Goal: Task Accomplishment & Management: Use online tool/utility

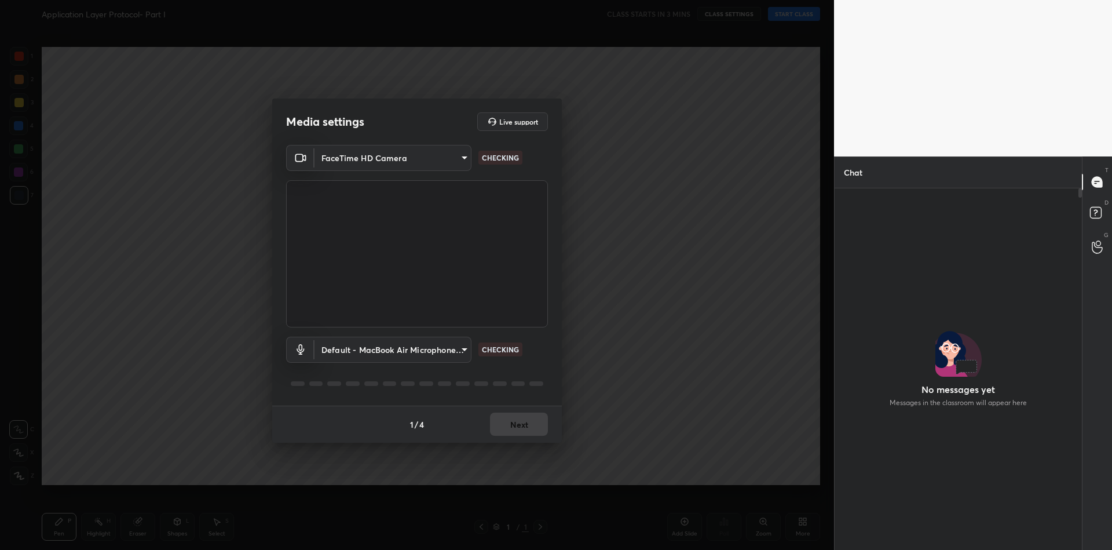
scroll to position [3, 3]
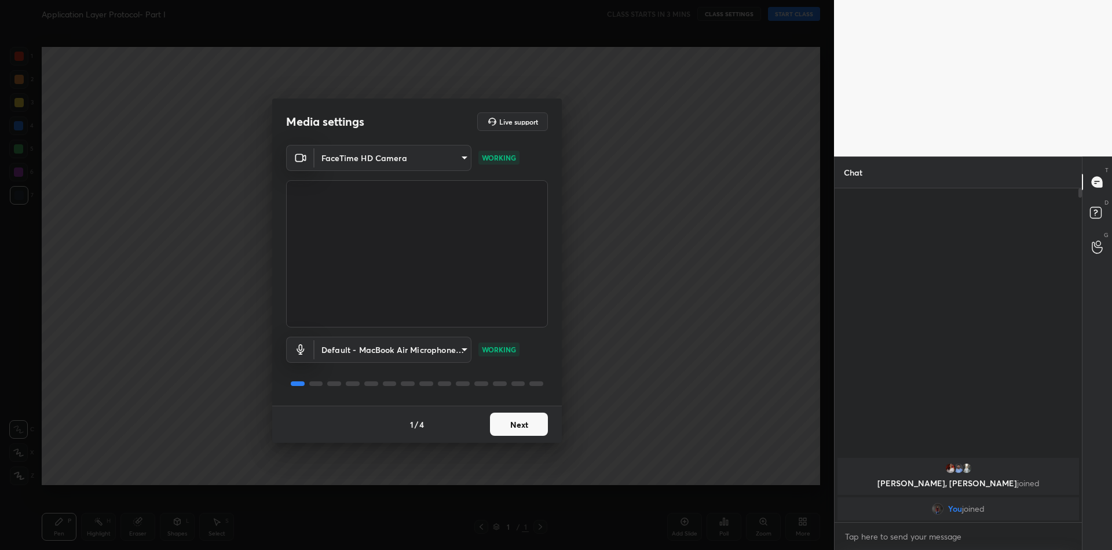
click at [518, 425] on button "Next" at bounding box center [519, 423] width 58 height 23
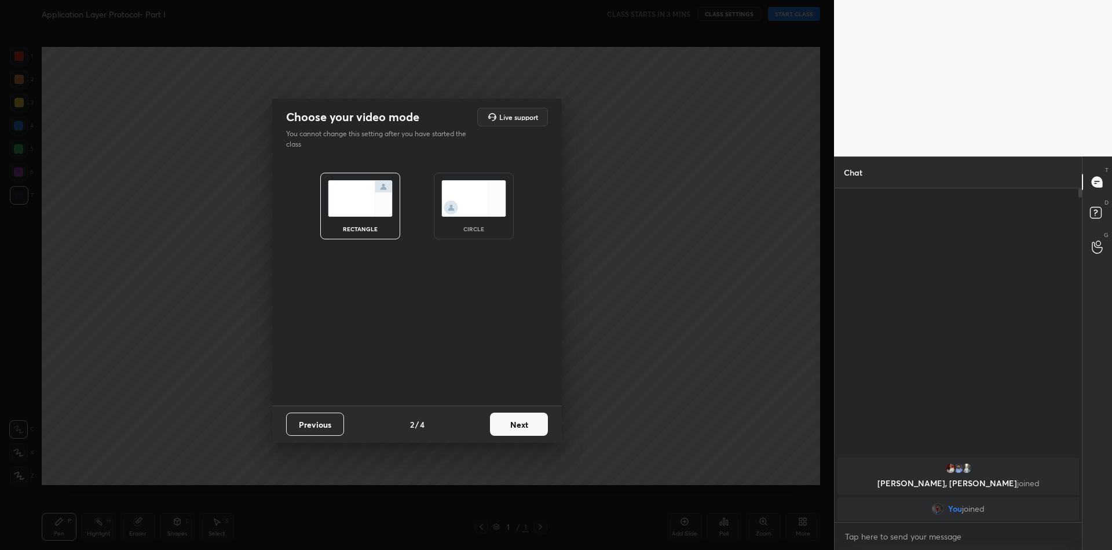
click at [518, 425] on button "Next" at bounding box center [519, 423] width 58 height 23
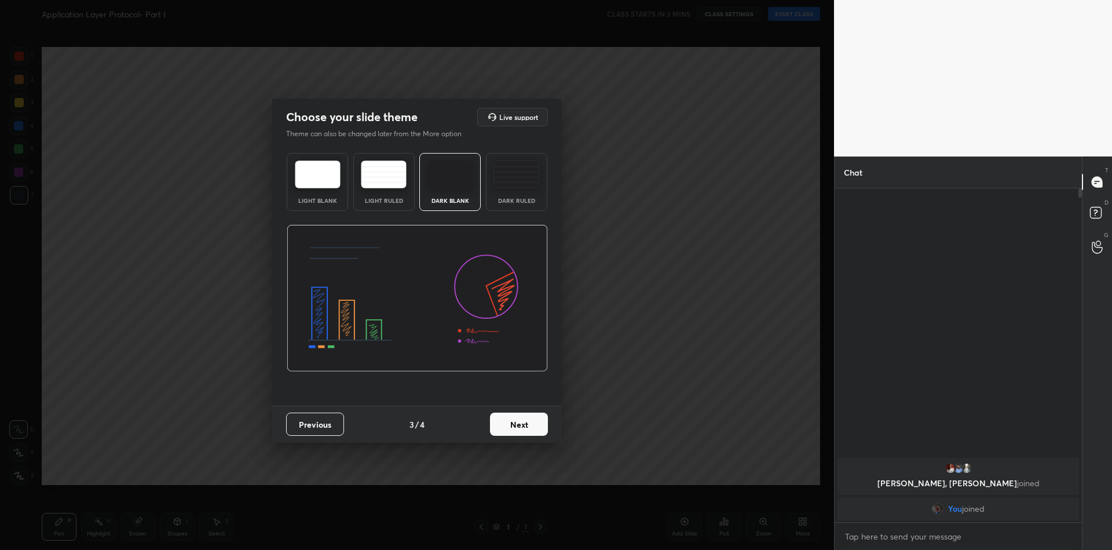
click at [518, 422] on button "Next" at bounding box center [519, 423] width 58 height 23
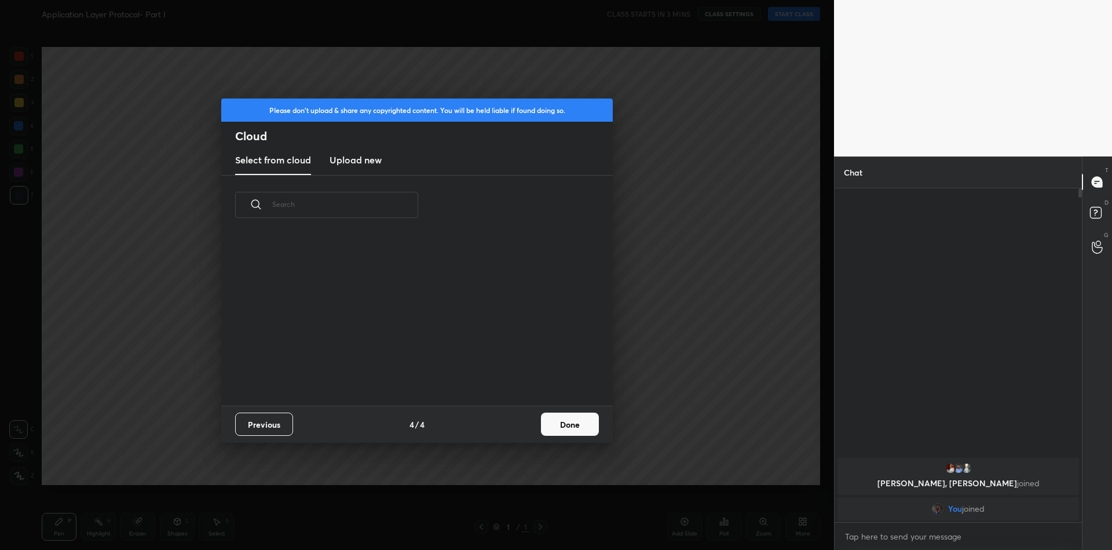
scroll to position [170, 372]
click at [569, 420] on button "Done" at bounding box center [570, 423] width 58 height 23
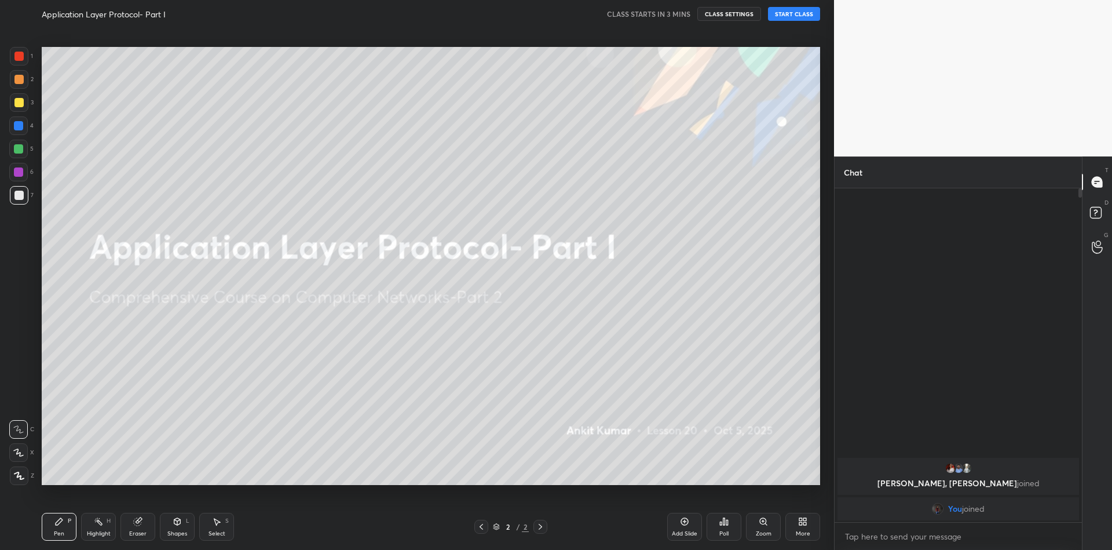
click at [803, 14] on button "START CLASS" at bounding box center [794, 14] width 52 height 14
click at [803, 19] on button "End Class" at bounding box center [795, 14] width 47 height 14
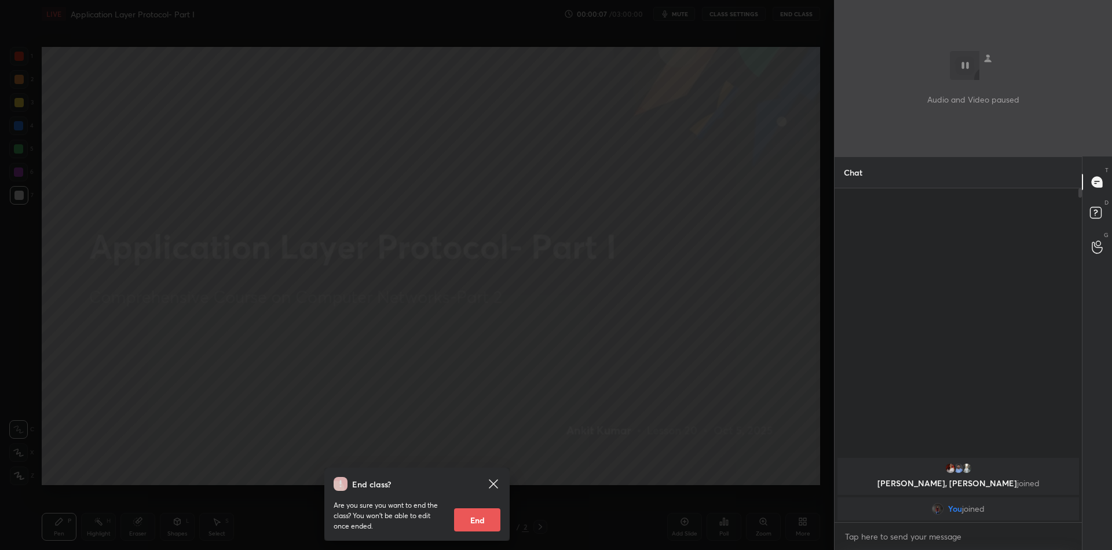
click at [480, 528] on button "End" at bounding box center [477, 519] width 46 height 23
type textarea "x"
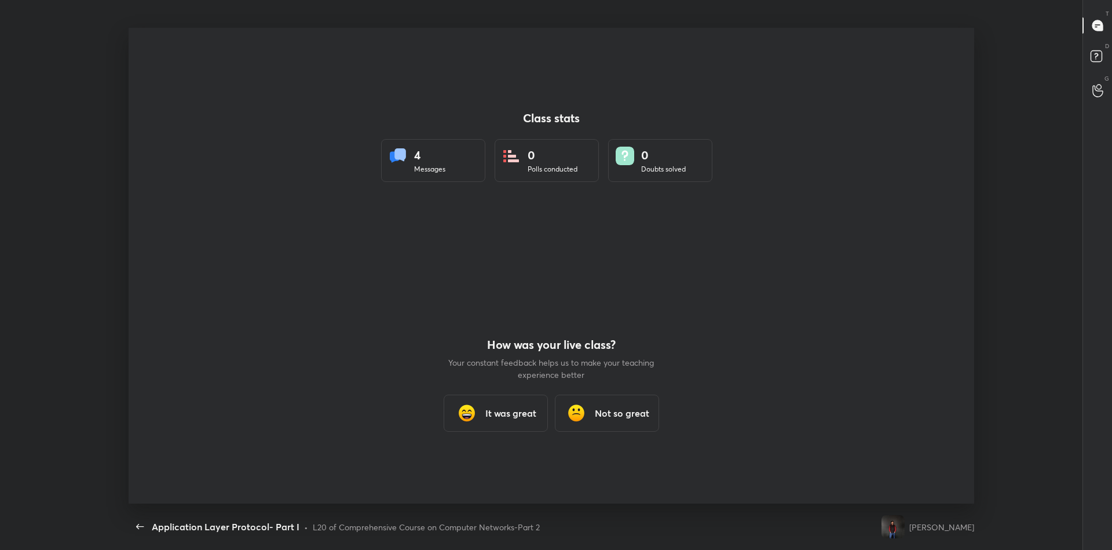
scroll to position [0, 0]
